Goal: Task Accomplishment & Management: Manage account settings

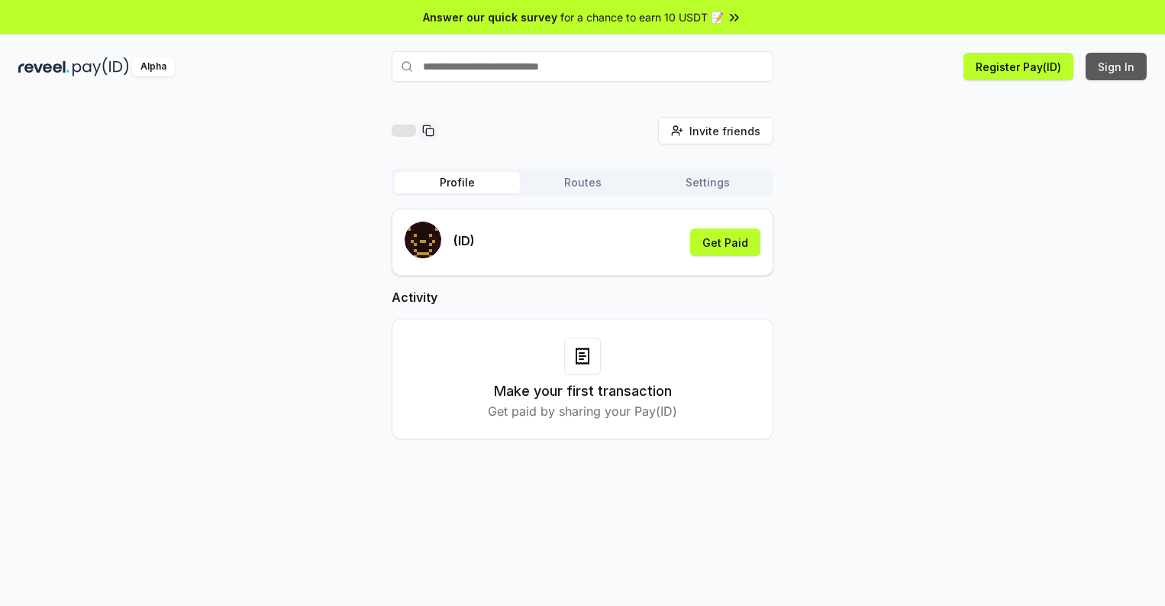
click at [1117, 66] on button "Sign In" at bounding box center [1116, 66] width 61 height 27
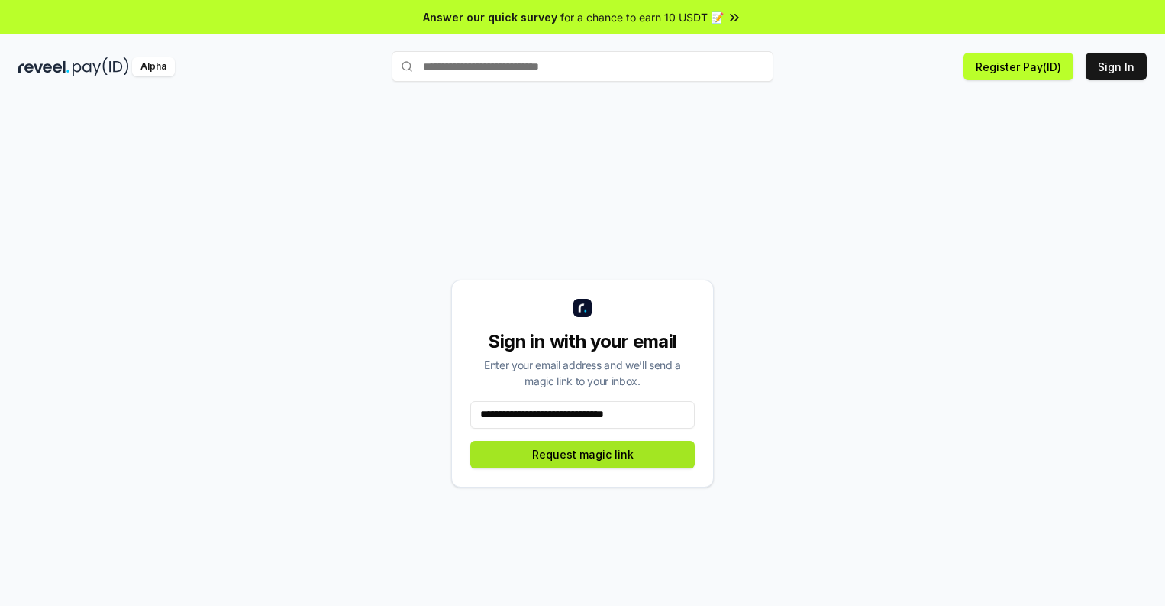
type input "**********"
click at [583, 454] on button "Request magic link" at bounding box center [582, 454] width 224 height 27
